Goal: Task Accomplishment & Management: Complete application form

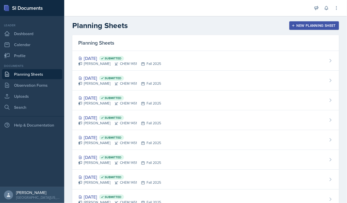
click at [306, 26] on div "New Planning Sheet" at bounding box center [314, 26] width 43 height 4
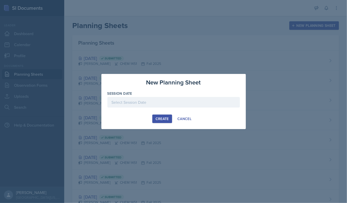
click at [160, 103] on div at bounding box center [173, 102] width 133 height 11
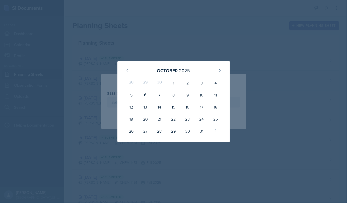
click at [175, 95] on div "8" at bounding box center [173, 95] width 14 height 12
type input "[DATE]"
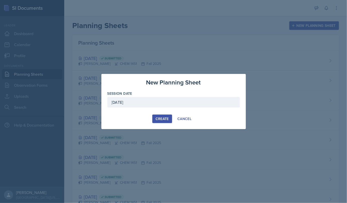
click at [162, 117] on div "Create" at bounding box center [162, 119] width 13 height 4
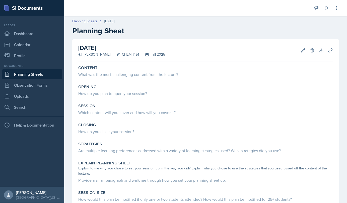
click at [125, 74] on div "What was the most challenging content from the lecture?" at bounding box center [205, 75] width 255 height 6
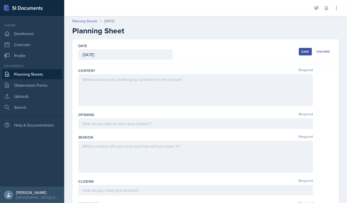
click at [95, 83] on div at bounding box center [195, 90] width 235 height 32
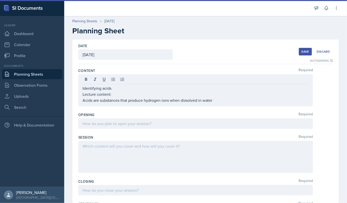
click at [81, 100] on div "Identifying acids Lecture content: Acids are substances that produce hydrogen i…" at bounding box center [195, 90] width 235 height 32
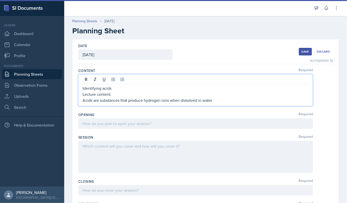
click at [83, 100] on p "Acids are substances that produce hydrogen ions when dissolved in water" at bounding box center [196, 100] width 226 height 6
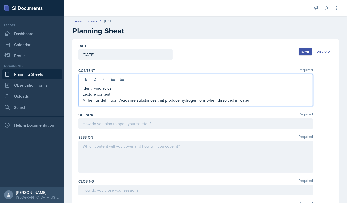
click at [119, 89] on p "Identifying acids" at bounding box center [196, 88] width 226 height 6
click at [251, 101] on p "Arrhenius definition: Acids are substances that produce hydrogen ions when diss…" at bounding box center [196, 100] width 226 height 6
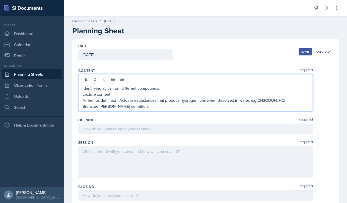
click at [133, 106] on p "Bronsted-[PERSON_NAME] definition:" at bounding box center [196, 106] width 226 height 6
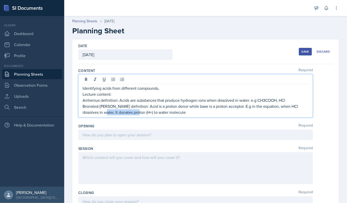
drag, startPoint x: 96, startPoint y: 113, endPoint x: 132, endPoint y: 112, distance: 35.4
click at [132, 112] on p "Bronsted-[PERSON_NAME] definition: Acid is a proton donor while base is a proto…" at bounding box center [196, 109] width 226 height 12
drag, startPoint x: 97, startPoint y: 112, endPoint x: 131, endPoint y: 112, distance: 33.4
click at [131, 112] on p "Bronsted-[PERSON_NAME] definition: Acid is a proton donor while base is a proto…" at bounding box center [196, 109] width 226 height 12
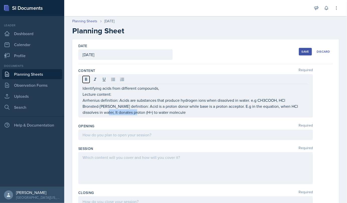
click at [87, 78] on icon at bounding box center [86, 79] width 2 height 3
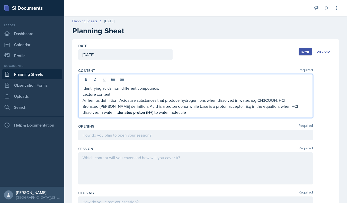
click at [164, 113] on p "Bronsted-[PERSON_NAME] definition: Acid is a proton donor while base is a proto…" at bounding box center [196, 109] width 226 height 12
click at [170, 112] on p "Bronsted-[PERSON_NAME] definition: Acid is a proton donor while base is a proto…" at bounding box center [196, 109] width 226 height 12
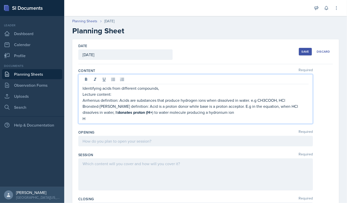
click at [217, 113] on p "Bronsted-[PERSON_NAME] definition: Acid is a proton donor while base is a proto…" at bounding box center [196, 109] width 226 height 12
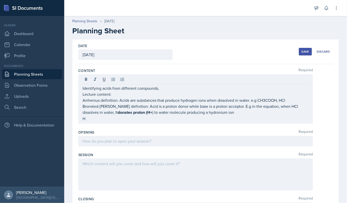
click at [90, 121] on div "Identifying acids from different compounds, Lecture content: Arrhenius definiti…" at bounding box center [195, 99] width 235 height 50
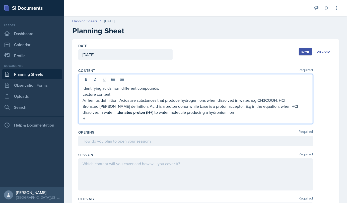
click at [88, 118] on p "H" at bounding box center [196, 119] width 226 height 6
click at [165, 91] on p "Identifying acids from different compounds," at bounding box center [196, 88] width 226 height 6
drag, startPoint x: 83, startPoint y: 119, endPoint x: 86, endPoint y: 119, distance: 2.5
click at [86, 119] on p "HCl + H2O = Cl- + H3O+" at bounding box center [196, 119] width 226 height 6
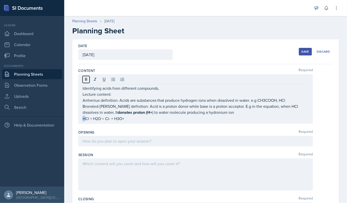
click at [86, 79] on icon at bounding box center [86, 79] width 5 height 5
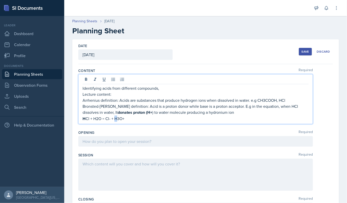
drag, startPoint x: 115, startPoint y: 118, endPoint x: 118, endPoint y: 119, distance: 3.1
click at [118, 119] on p "H Cl + H2O = Cl- + H3O+" at bounding box center [196, 119] width 226 height 6
drag, startPoint x: 83, startPoint y: 118, endPoint x: 86, endPoint y: 119, distance: 2.9
click at [86, 119] on p "H Cl + H2O = Cl- + H3O+" at bounding box center [196, 119] width 226 height 6
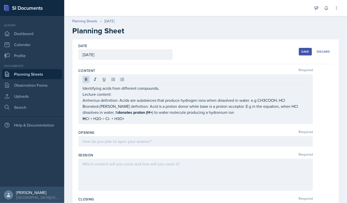
click at [85, 83] on div at bounding box center [196, 80] width 226 height 8
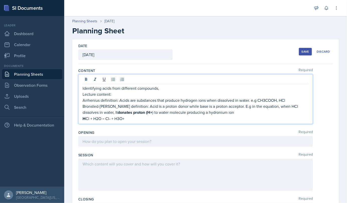
click at [127, 118] on p "H Cl + H2O = Cl- + H3O+" at bounding box center [196, 119] width 226 height 6
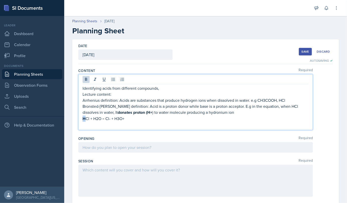
click at [85, 118] on strong "H" at bounding box center [84, 119] width 3 height 6
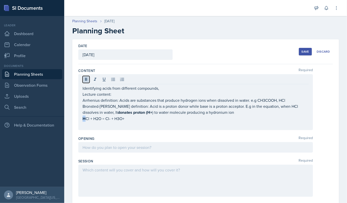
click at [86, 80] on icon at bounding box center [86, 79] width 2 height 3
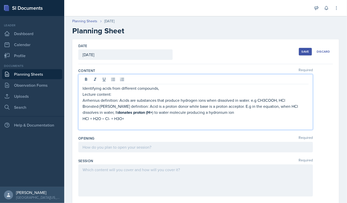
click at [85, 124] on p at bounding box center [196, 125] width 226 height 6
click at [161, 89] on p "Identifying acids from different compounds," at bounding box center [196, 88] width 226 height 6
click at [129, 116] on p "HCl + H2O = Cl- + H3O+" at bounding box center [196, 119] width 226 height 6
click at [85, 126] on p at bounding box center [196, 125] width 226 height 6
click at [162, 91] on p "Lecture content:" at bounding box center [196, 94] width 226 height 6
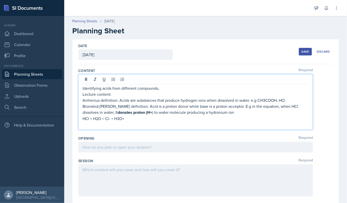
click at [161, 87] on p "Identifying acids from different compounds," at bounding box center [196, 88] width 226 height 6
click at [96, 124] on p at bounding box center [196, 125] width 226 height 6
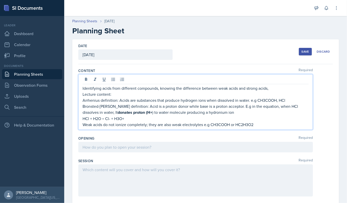
click at [273, 88] on p "Identifying acids from different compounds, knowing the difference between weak…" at bounding box center [196, 88] width 226 height 6
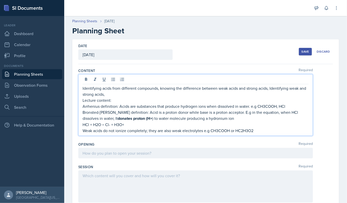
click at [262, 129] on p "Weak acids do not ionize completely; they are also weak electrolytes e.g CH3COO…" at bounding box center [196, 131] width 226 height 6
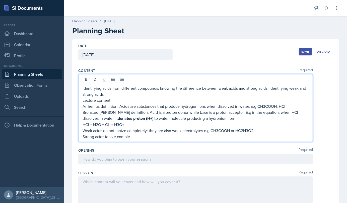
click at [147, 132] on p "Weak acids do not ionize completely; they are also weak electrolytes e.g CH3COO…" at bounding box center [196, 131] width 226 height 6
click at [202, 137] on p "Strong acids ionize completely; hence they are strong electrolytes" at bounding box center [196, 137] width 226 height 6
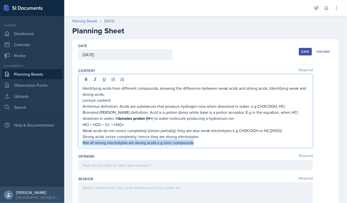
drag, startPoint x: 83, startPoint y: 143, endPoint x: 196, endPoint y: 142, distance: 113.2
click at [196, 142] on p "Not all strong electrolytes are strong acids e.g ionic compounds" at bounding box center [196, 143] width 226 height 6
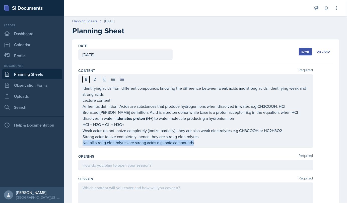
click at [84, 81] on icon at bounding box center [86, 79] width 5 height 5
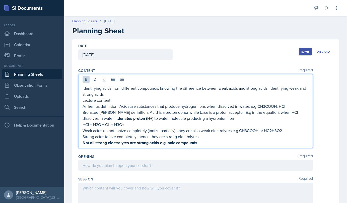
click at [203, 138] on p "Strong acids ionize completely; hence they are strong electrolytes" at bounding box center [196, 137] width 226 height 6
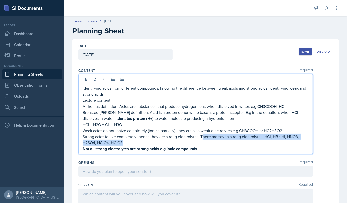
drag, startPoint x: 202, startPoint y: 136, endPoint x: 205, endPoint y: 144, distance: 8.8
click at [205, 144] on p "Strong acids ionize completely; hence they are strong electrolytes. There are s…" at bounding box center [196, 140] width 226 height 12
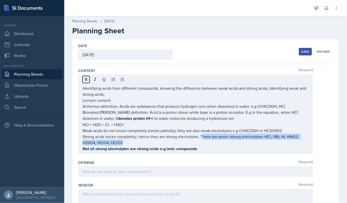
click at [88, 77] on icon at bounding box center [86, 79] width 5 height 5
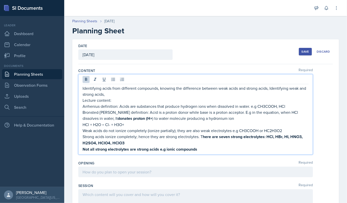
click at [204, 152] on p "Not all strong electrolytes are strong acids e.g ionic compounds" at bounding box center [196, 149] width 226 height 6
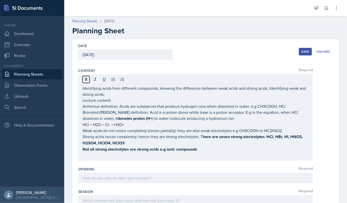
click at [86, 77] on icon at bounding box center [86, 79] width 5 height 5
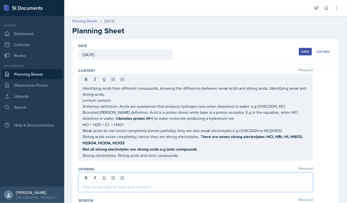
click at [116, 176] on div at bounding box center [195, 182] width 235 height 19
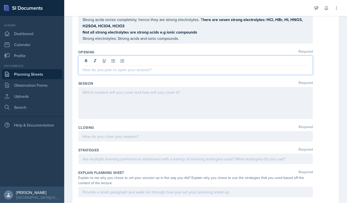
scroll to position [108, 0]
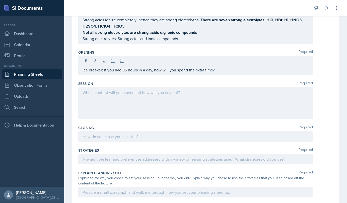
click at [115, 88] on div at bounding box center [195, 103] width 235 height 32
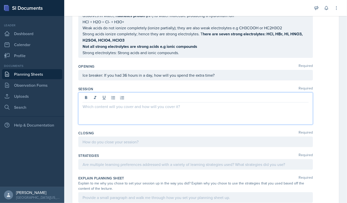
scroll to position [95, 0]
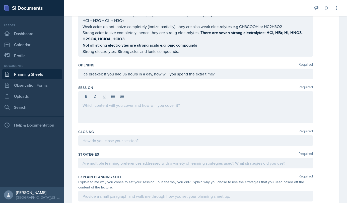
click at [228, 77] on div "Ice breaker: If you had 36 hours in a day, how will you spend the extra time?" at bounding box center [195, 74] width 235 height 11
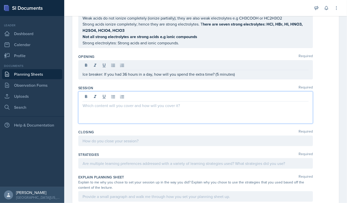
click at [184, 97] on div at bounding box center [195, 108] width 235 height 32
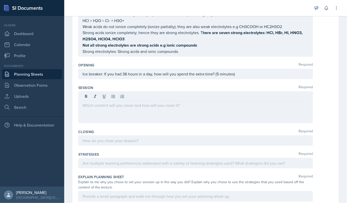
click at [116, 108] on div at bounding box center [195, 107] width 235 height 32
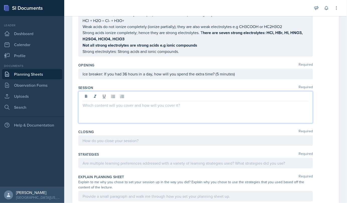
click at [87, 105] on p at bounding box center [196, 105] width 226 height 6
click at [173, 102] on p "Ask students to summarize lecture from memory" at bounding box center [196, 105] width 226 height 6
click at [87, 109] on p at bounding box center [196, 111] width 226 height 6
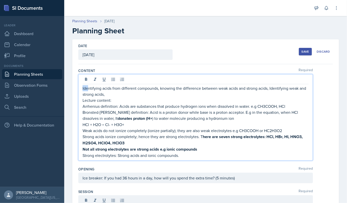
drag, startPoint x: 82, startPoint y: 79, endPoint x: 87, endPoint y: 84, distance: 6.4
click at [87, 84] on div "Identifying acids from different compounds, knowing the difference between weak…" at bounding box center [195, 117] width 235 height 87
click at [117, 95] on p "Identifying acids from different compounds, knowing the difference between weak…" at bounding box center [196, 91] width 226 height 12
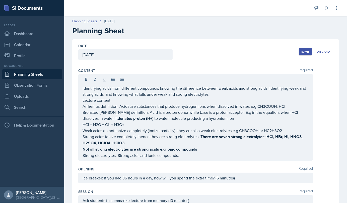
click at [83, 88] on div "Identifying acids from different compounds, knowing the difference between weak…" at bounding box center [195, 117] width 235 height 87
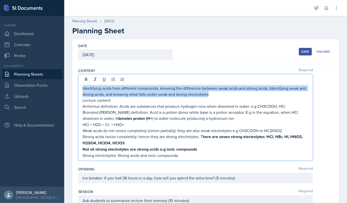
drag, startPoint x: 83, startPoint y: 88, endPoint x: 217, endPoint y: 94, distance: 134.4
click at [217, 94] on p "Identifying acids from different compounds, knowing the difference between weak…" at bounding box center [196, 91] width 226 height 12
copy p "Identifying acids from different compounds, knowing the difference between weak…"
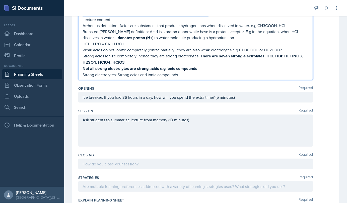
scroll to position [81, 0]
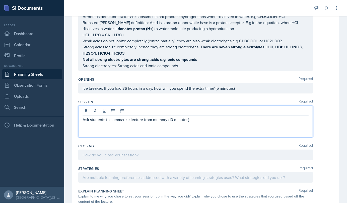
click at [190, 118] on p "Ask students to summarize lecture from memory (10 minutes)" at bounding box center [196, 120] width 226 height 6
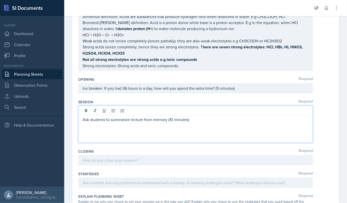
click at [86, 133] on p at bounding box center [196, 132] width 226 height 6
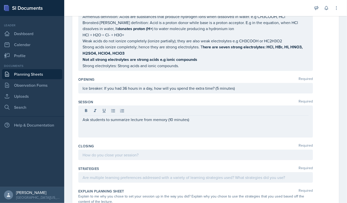
click at [84, 133] on div "Ask students to summarize lecture from memory (10 minutes)" at bounding box center [195, 122] width 235 height 32
click at [84, 129] on div "Ask students to summarize lecture from memory (10 minutes)" at bounding box center [195, 122] width 235 height 32
click at [89, 128] on div "Ask students to summarize lecture from memory (10 minutes)" at bounding box center [195, 122] width 235 height 32
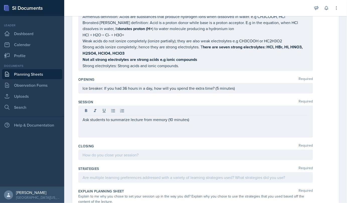
click at [76, 128] on div "Date [DATE] [DATE] 28 29 30 1 2 3 4 5 6 7 8 9 10 11 12 13 14 15 16 17 18 19 20 …" at bounding box center [205, 136] width 267 height 356
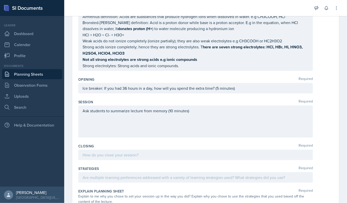
click at [82, 128] on div "Ask students to summarize lecture from memory (10 minutes)" at bounding box center [195, 122] width 235 height 32
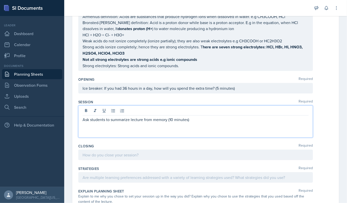
scroll to position [90, 0]
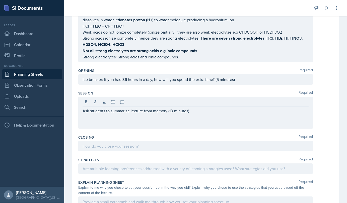
click at [93, 120] on div "Ask students to summarize lecture from memory (10 minutes)" at bounding box center [195, 113] width 235 height 32
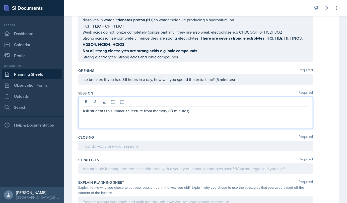
click at [85, 117] on p at bounding box center [196, 117] width 226 height 6
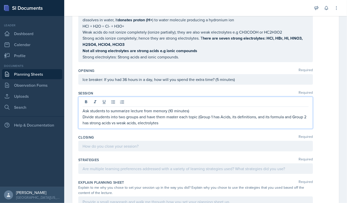
click at [139, 122] on p "Divide students into two groups and have them master each topic (Group 1 has Ac…" at bounding box center [196, 120] width 226 height 12
click at [172, 124] on p "Divide students into two groups and have them master each topic (Group 1 has Ac…" at bounding box center [196, 120] width 226 height 12
click at [206, 124] on p "Divide students into two groups and have them master each topic (Group 1 has Ac…" at bounding box center [196, 120] width 226 height 12
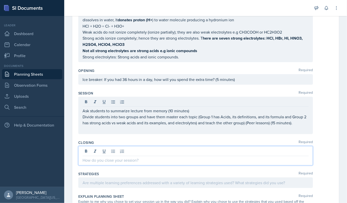
click at [109, 150] on div at bounding box center [195, 155] width 235 height 19
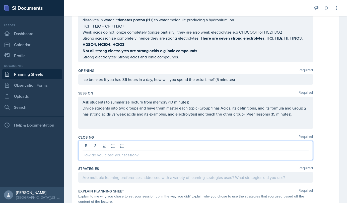
scroll to position [85, 0]
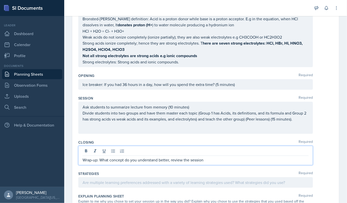
click at [169, 161] on p "Wrap-up: What concept do you understand better, review the session" at bounding box center [196, 160] width 226 height 6
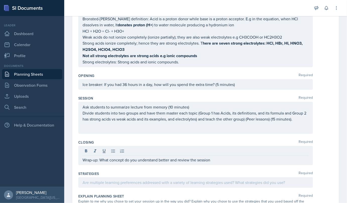
click at [228, 162] on div "Wrap-up: What concept do you understand better and review the session" at bounding box center [195, 155] width 235 height 19
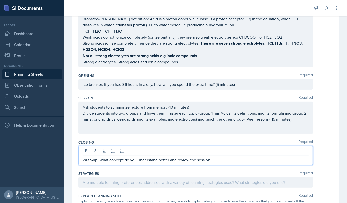
click at [218, 161] on p "Wrap-up: What concept do you understand better and review the session" at bounding box center [196, 160] width 226 height 6
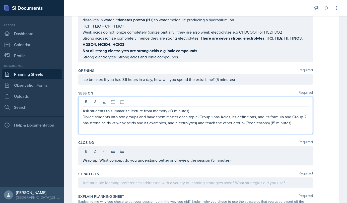
click at [279, 119] on p "Divide students into two groups and have them master each topic (Group 1 has Ac…" at bounding box center [196, 120] width 226 height 12
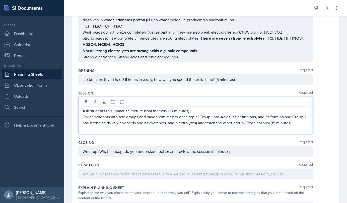
click at [281, 122] on p "Divide students into two groups and have them master each topic (Group 1 has Ac…" at bounding box center [196, 120] width 226 height 12
click at [135, 129] on p at bounding box center [196, 129] width 226 height 6
click at [191, 110] on p "Ask students to summarize lecture from memory (10 minutes)" at bounding box center [196, 111] width 226 height 6
click at [167, 111] on p "Ask students to summarize lecture from memory (10 minutes)" at bounding box center [196, 111] width 226 height 6
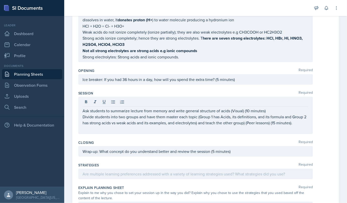
click at [92, 132] on div "Ask students to summarize lecture from memory and write general structure of ac…" at bounding box center [195, 115] width 235 height 37
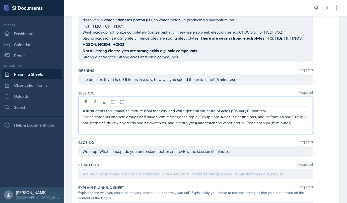
click at [90, 129] on p at bounding box center [196, 129] width 226 height 6
click at [84, 131] on p at bounding box center [196, 129] width 226 height 6
click at [189, 128] on p "Practice problems: Students work in groups to identify acids" at bounding box center [196, 129] width 226 height 6
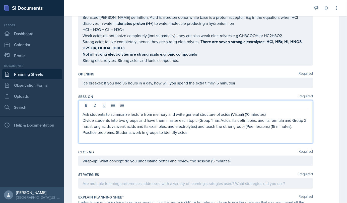
scroll to position [87, 0]
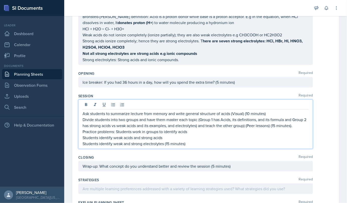
click at [189, 144] on p "Students identify weak and strong electrolytes (15 minutes)" at bounding box center [196, 144] width 226 height 6
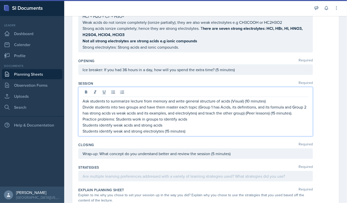
scroll to position [100, 0]
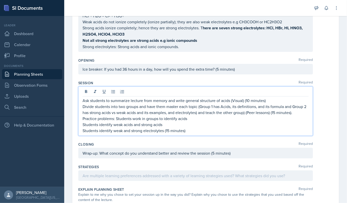
click at [198, 106] on p "Divide students into two groups and have them master each topic (Group 1 has Ac…" at bounding box center [196, 110] width 226 height 12
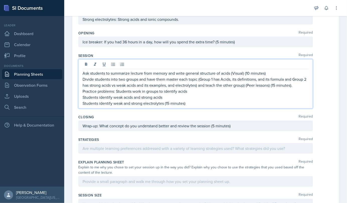
scroll to position [127, 0]
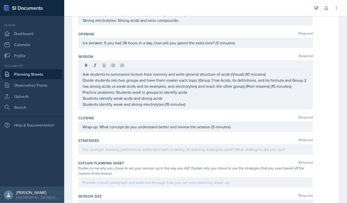
drag, startPoint x: 82, startPoint y: 73, endPoint x: 153, endPoint y: 94, distance: 73.7
click at [153, 94] on div "Ask students to summarize lecture from memory and write general structure of ac…" at bounding box center [195, 84] width 235 height 49
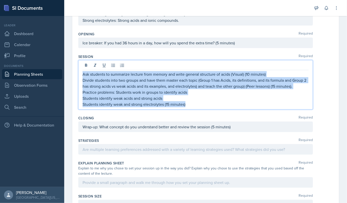
drag, startPoint x: 82, startPoint y: 74, endPoint x: 191, endPoint y: 104, distance: 112.8
click at [191, 104] on div "Ask students to summarize lecture from memory and write general structure of ac…" at bounding box center [196, 89] width 226 height 36
copy div "Ask students to summarize lecture from memory and write general structure of ac…"
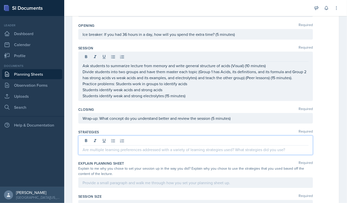
click at [112, 148] on p at bounding box center [196, 150] width 226 height 6
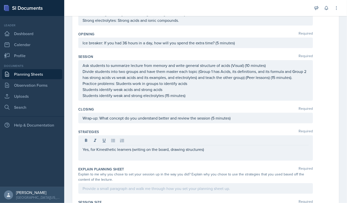
click at [91, 160] on div "Strategies Required Yes, for Kinesthetic learners (writing on the board, drawin…" at bounding box center [205, 146] width 255 height 37
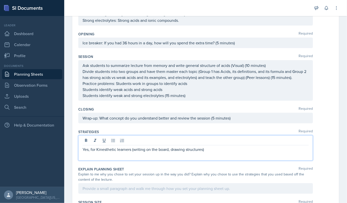
click at [84, 147] on div "Yes, for Kinesthetic learners (writing on the board, drawing structures)" at bounding box center [196, 153] width 226 height 12
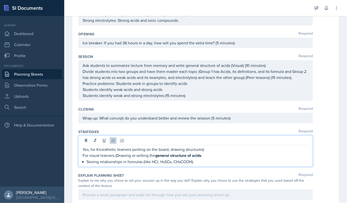
click at [87, 159] on li "Seeing relationships in formulas (like HCl, H₂SO₄, CH₃COOH)." at bounding box center [198, 162] width 222 height 6
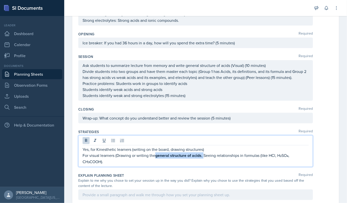
drag, startPoint x: 156, startPoint y: 156, endPoint x: 205, endPoint y: 156, distance: 48.5
click at [205, 156] on p "For visual learners (Drawing or writing the general structure of acids , Seeing…" at bounding box center [196, 159] width 226 height 12
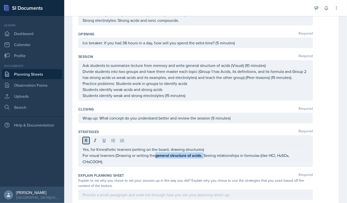
click at [86, 138] on icon at bounding box center [86, 140] width 5 height 5
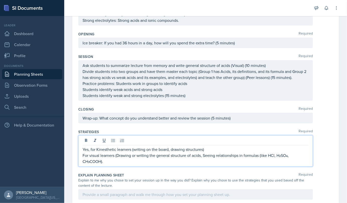
click at [222, 163] on p "For visual learners (Drawing or writing the general structure of acids, Seeing …" at bounding box center [196, 159] width 226 height 12
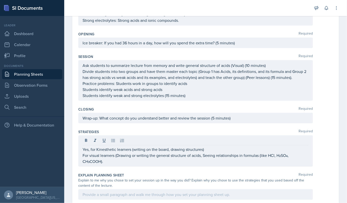
click at [82, 161] on div "Yes, for Kinesthetic learners (writing on the board, drawing structures) For vi…" at bounding box center [195, 151] width 235 height 31
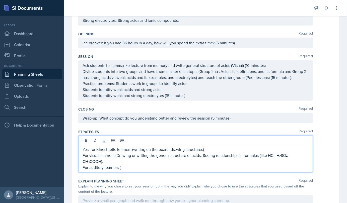
click at [122, 165] on p "For auditory learners (" at bounding box center [196, 168] width 226 height 6
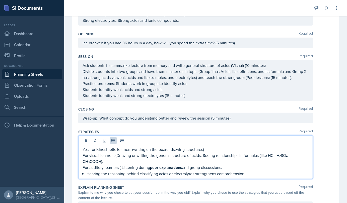
click at [85, 173] on div "Yes, for Kinesthetic learners (writing on the board, drawing structures) For vi…" at bounding box center [196, 162] width 226 height 30
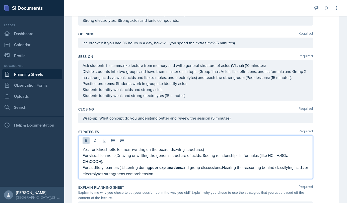
drag, startPoint x: 151, startPoint y: 167, endPoint x: 166, endPoint y: 165, distance: 14.9
click at [166, 165] on p "For auditory learners ( Listening during peer explanations and group discussion…" at bounding box center [196, 171] width 226 height 12
drag, startPoint x: 152, startPoint y: 166, endPoint x: 184, endPoint y: 166, distance: 32.4
click at [184, 166] on p "For auditory learners ( Listening during peer explanations and group discussion…" at bounding box center [196, 171] width 226 height 12
click at [86, 142] on icon at bounding box center [86, 140] width 5 height 5
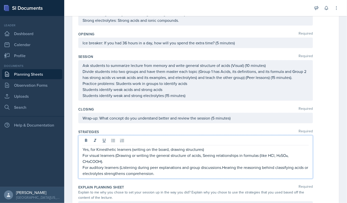
click at [217, 170] on p "For auditory learners (Listening during peer explanations and group discussions…" at bounding box center [196, 171] width 226 height 12
click at [174, 170] on p "For auditory learners (Listening during peer explanations and group discussions…" at bounding box center [196, 171] width 226 height 12
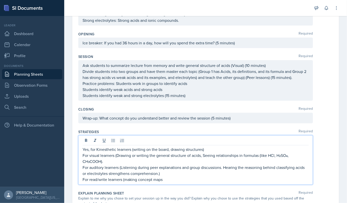
click at [166, 177] on p "For read/write learners (making concept maps" at bounding box center [196, 180] width 226 height 6
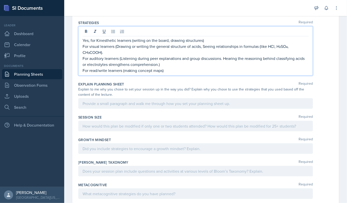
scroll to position [237, 0]
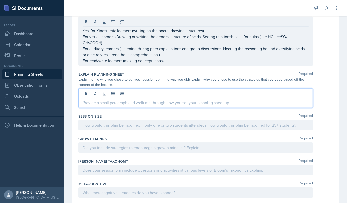
click at [104, 101] on p at bounding box center [196, 103] width 226 height 6
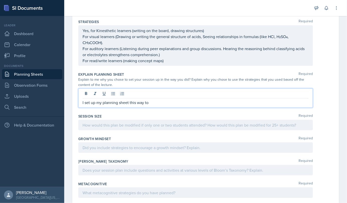
click at [153, 104] on p "I set up my planning sheet this way to" at bounding box center [196, 103] width 226 height 6
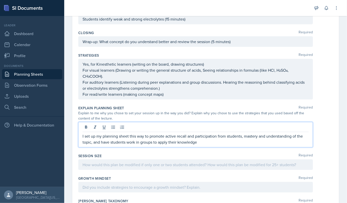
scroll to position [203, 0]
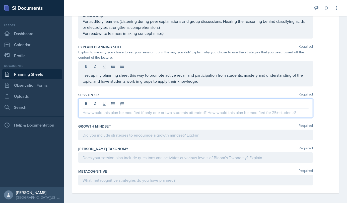
click at [178, 110] on p at bounding box center [196, 113] width 226 height 6
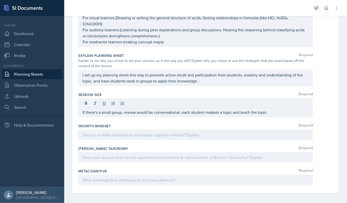
click at [271, 115] on div "If there's a small group, review would be conversational, each student masters …" at bounding box center [195, 107] width 235 height 19
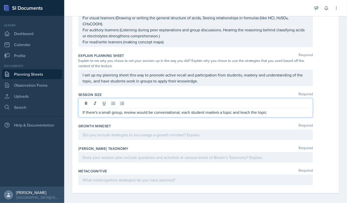
click at [271, 112] on p "If there's a small group, review would be conversational, each student masters …" at bounding box center [196, 112] width 226 height 6
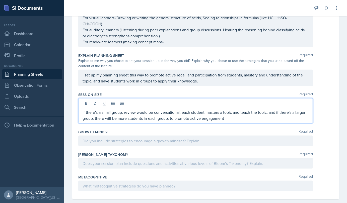
scroll to position [262, 0]
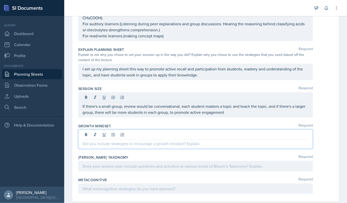
click at [91, 132] on div at bounding box center [195, 139] width 235 height 19
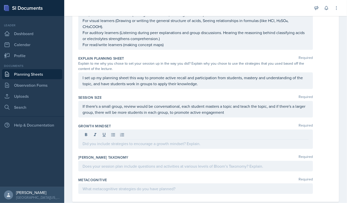
click at [91, 132] on div at bounding box center [196, 136] width 226 height 8
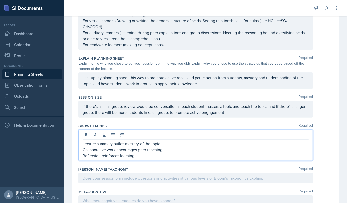
click at [115, 149] on p "Collaborative work encourages peer teaching" at bounding box center [196, 150] width 226 height 6
click at [167, 147] on p "Collaborative work encourages peer teaching" at bounding box center [196, 150] width 226 height 6
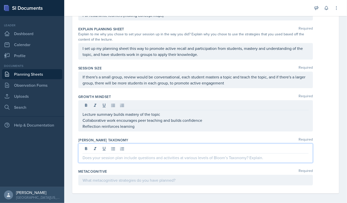
click at [137, 157] on p at bounding box center [196, 158] width 226 height 6
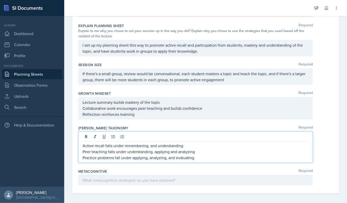
scroll to position [286, 0]
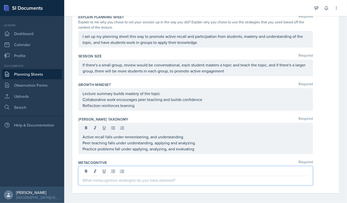
click at [119, 177] on p at bounding box center [196, 180] width 226 height 6
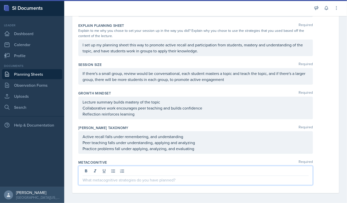
click at [103, 179] on p at bounding box center [196, 180] width 226 height 6
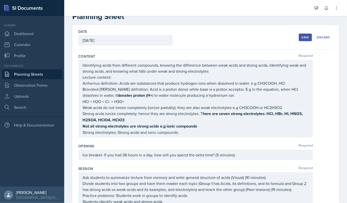
scroll to position [0, 0]
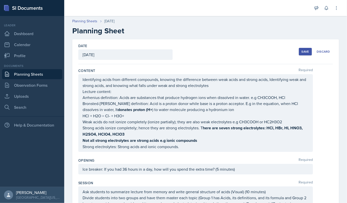
click at [302, 53] on div "Save" at bounding box center [306, 52] width 8 height 4
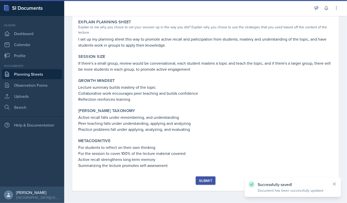
scroll to position [257, 0]
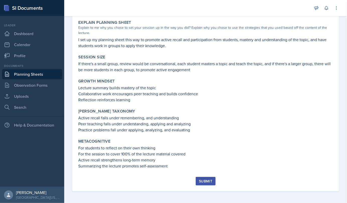
click at [200, 182] on div "Submit" at bounding box center [205, 182] width 13 height 4
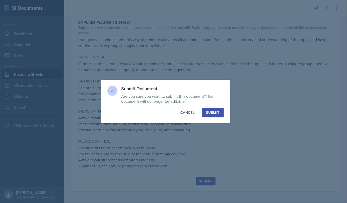
click at [218, 111] on div "Submit" at bounding box center [212, 112] width 13 height 5
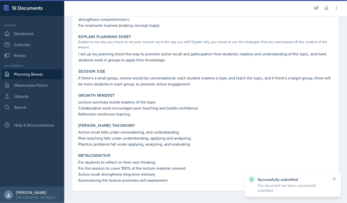
scroll to position [0, 0]
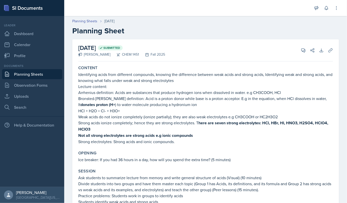
click at [31, 77] on link "Planning Sheets" at bounding box center [32, 74] width 60 height 10
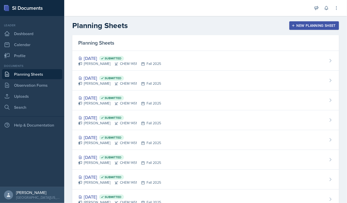
click at [31, 77] on link "Planning Sheets" at bounding box center [32, 74] width 60 height 10
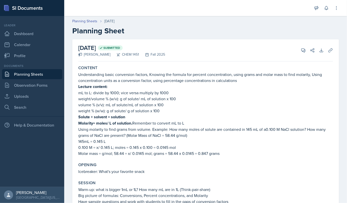
click at [38, 76] on link "Planning Sheets" at bounding box center [32, 74] width 60 height 10
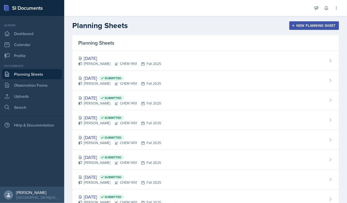
click at [98, 80] on div "Oct 6th, 2025 Submitted" at bounding box center [119, 78] width 83 height 7
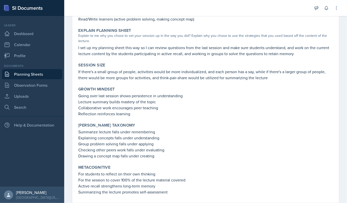
scroll to position [238, 0]
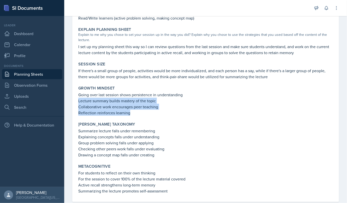
drag, startPoint x: 78, startPoint y: 102, endPoint x: 148, endPoint y: 113, distance: 70.7
click at [148, 113] on div "Growth Mindset Going over last session shows persistence in understanding Lectu…" at bounding box center [205, 101] width 259 height 34
copy div "Lecture summary builds mastery of the topic Collaborative work encourages peer …"
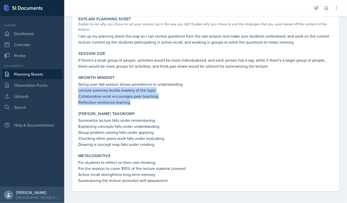
scroll to position [249, 0]
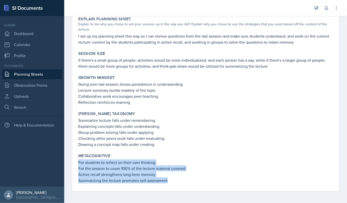
drag, startPoint x: 78, startPoint y: 161, endPoint x: 170, endPoint y: 183, distance: 94.4
click at [170, 183] on div "Metacognitive For students to reflect on their own thinking For the session to …" at bounding box center [205, 169] width 259 height 34
copy div "For students to reflect on their own thinking For the session to cover 100% of …"
